Goal: Information Seeking & Learning: Check status

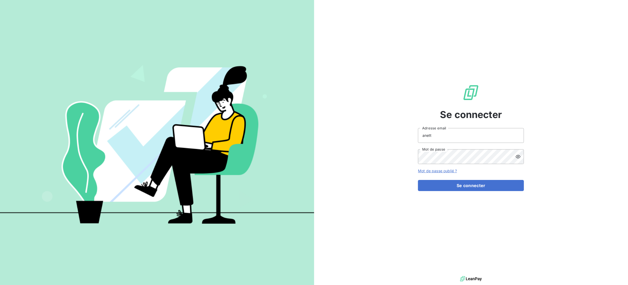
type input "[EMAIL_ADDRESS][DOMAIN_NAME]"
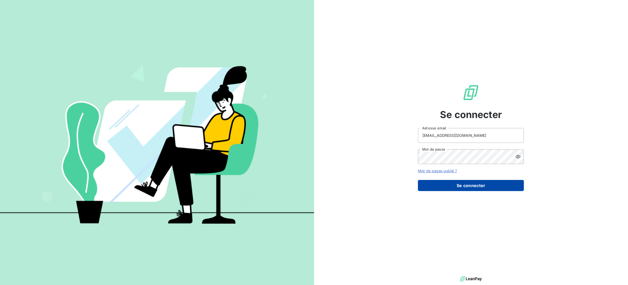
click at [460, 185] on button "Se connecter" at bounding box center [471, 185] width 106 height 11
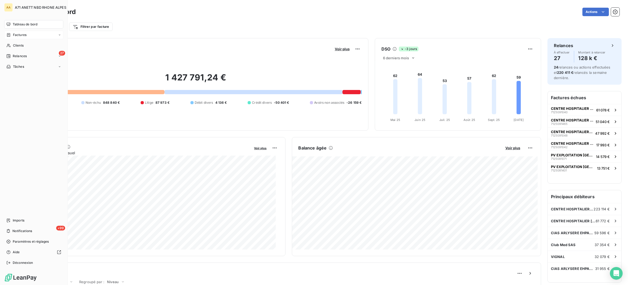
click at [26, 36] on span "Factures" at bounding box center [20, 35] width 14 height 5
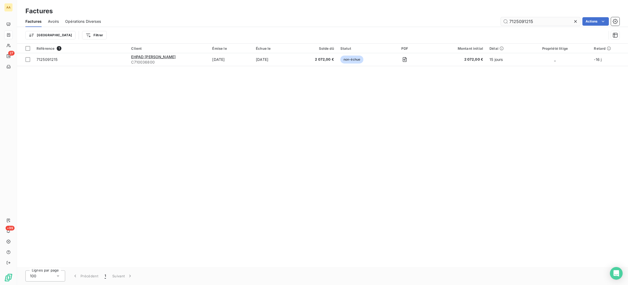
drag, startPoint x: 541, startPoint y: 20, endPoint x: 519, endPoint y: 21, distance: 22.5
click at [519, 21] on input "7125091215" at bounding box center [540, 21] width 79 height 8
click at [534, 23] on input "7125091215" at bounding box center [540, 21] width 79 height 8
drag, startPoint x: 536, startPoint y: 21, endPoint x: 526, endPoint y: 19, distance: 10.7
click at [526, 19] on input "7125091215" at bounding box center [540, 21] width 79 height 8
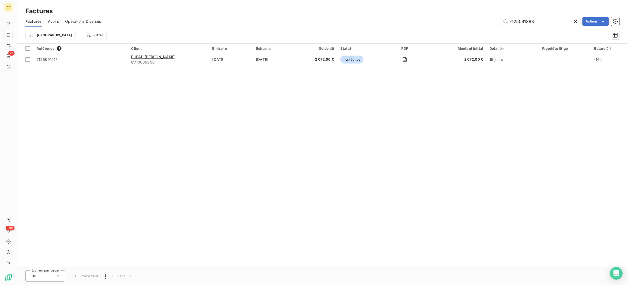
type input "7125091388"
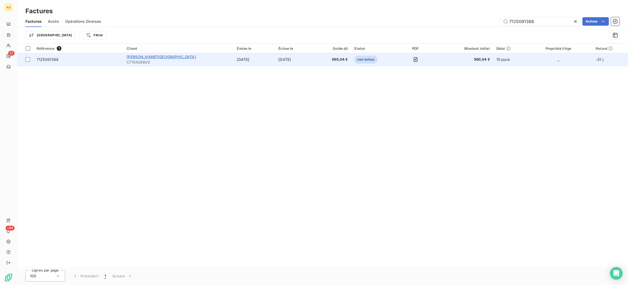
click at [143, 55] on span "[PERSON_NAME][GEOGRAPHIC_DATA]" at bounding box center [161, 57] width 69 height 5
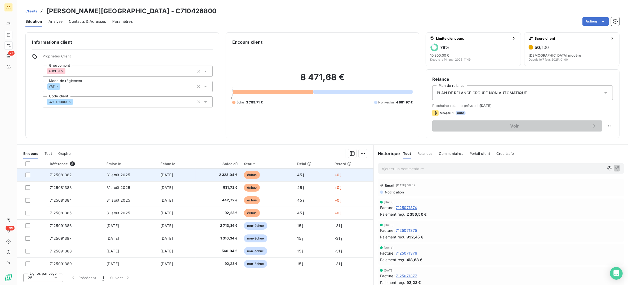
scroll to position [1, 0]
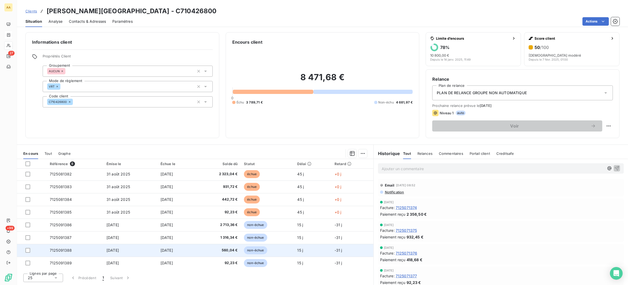
click at [89, 251] on td "7125091388" at bounding box center [75, 250] width 57 height 13
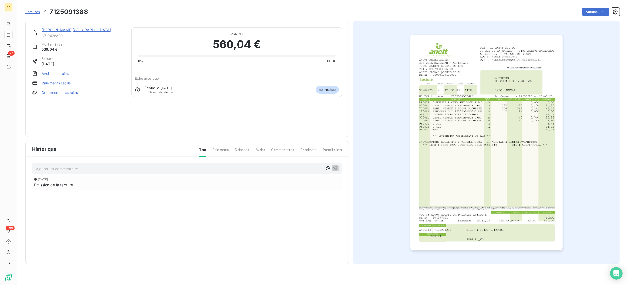
click at [468, 169] on img "button" at bounding box center [486, 142] width 152 height 215
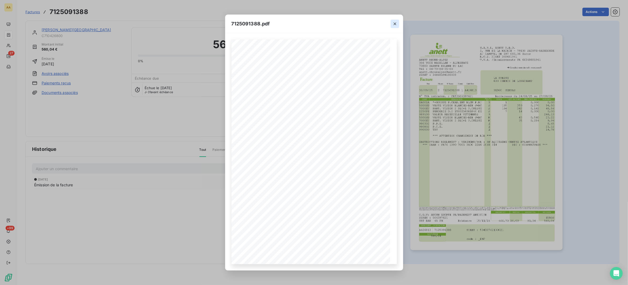
click at [395, 23] on icon "button" at bounding box center [394, 24] width 3 height 3
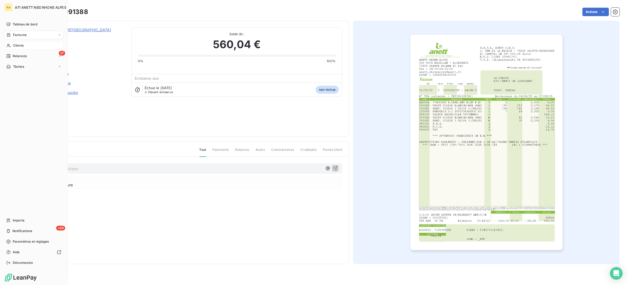
click at [10, 44] on icon at bounding box center [8, 45] width 5 height 4
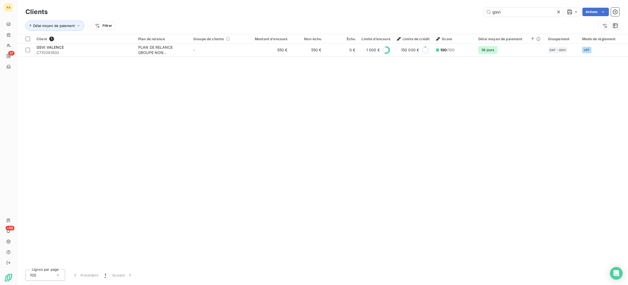
drag, startPoint x: 511, startPoint y: 9, endPoint x: 467, endPoint y: 14, distance: 44.8
click at [467, 14] on div "gsvi Actions" at bounding box center [336, 12] width 565 height 8
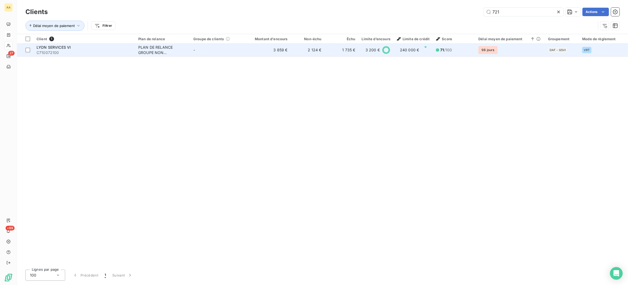
type input "721"
click at [128, 46] on div "LYON SERVICES VI" at bounding box center [84, 47] width 95 height 5
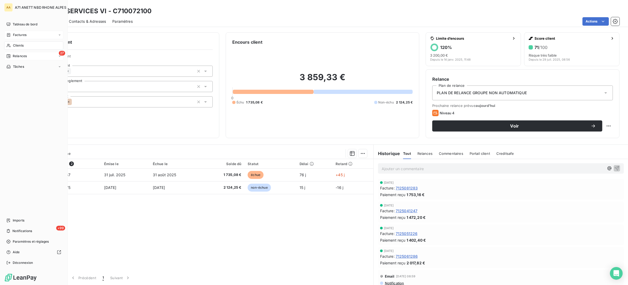
click at [20, 54] on span "Relances" at bounding box center [20, 56] width 14 height 5
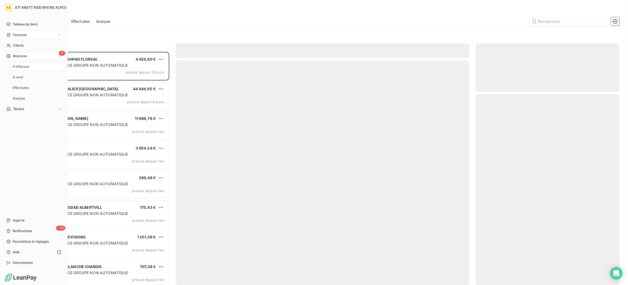
scroll to position [227, 138]
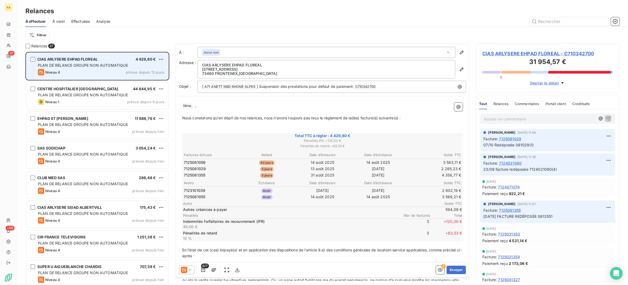
click at [165, 57] on div "CIAS ARLYSERE EHPAD FLOREAL 4 429,80 € PLAN DE RELANCE GROUPE NON AUTOMATIQUE N…" at bounding box center [97, 66] width 142 height 27
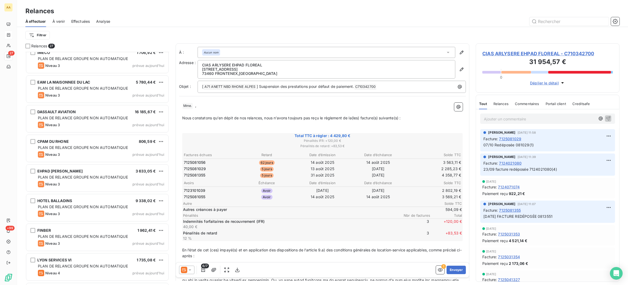
scroll to position [567, 0]
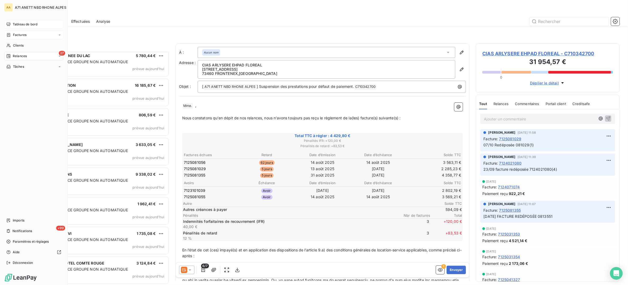
click at [15, 22] on span "Tableau de bord" at bounding box center [25, 24] width 25 height 5
